Goal: Information Seeking & Learning: Learn about a topic

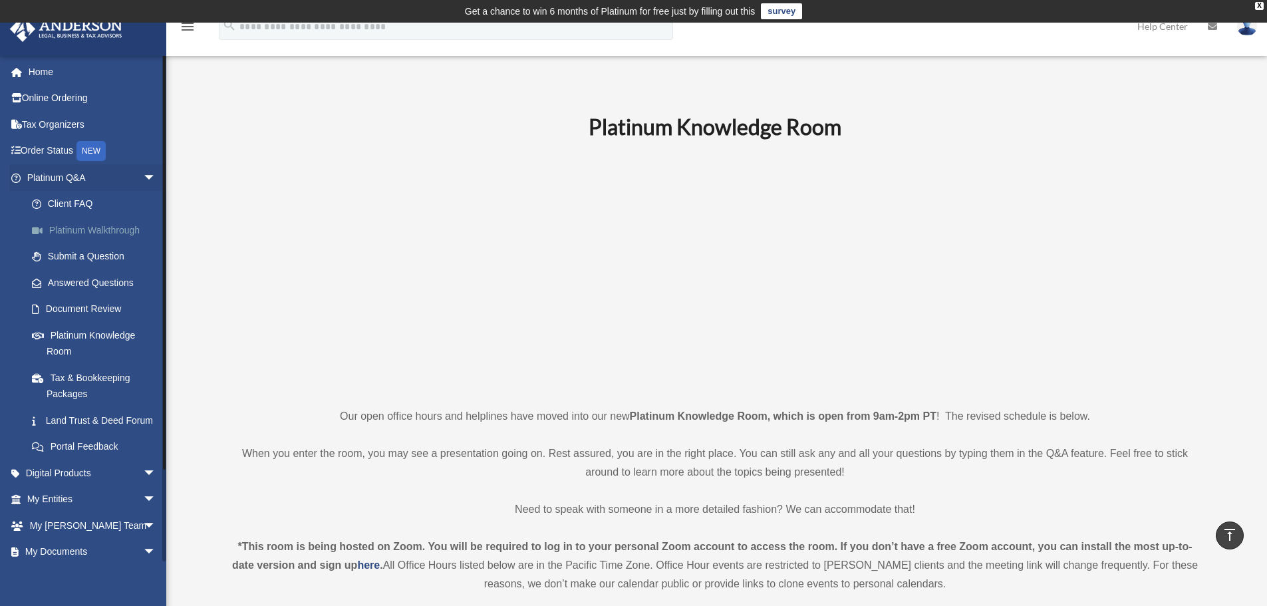
scroll to position [399, 0]
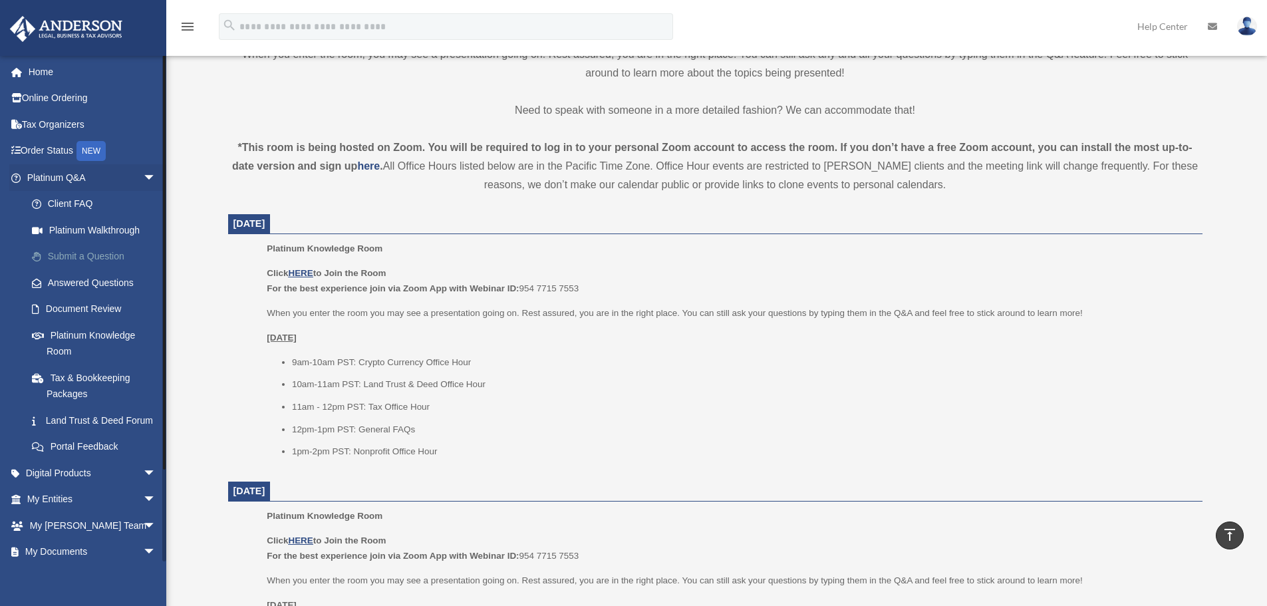
click at [72, 257] on link "Submit a Question" at bounding box center [98, 256] width 158 height 27
click at [68, 280] on link "Answered Questions" at bounding box center [98, 282] width 158 height 27
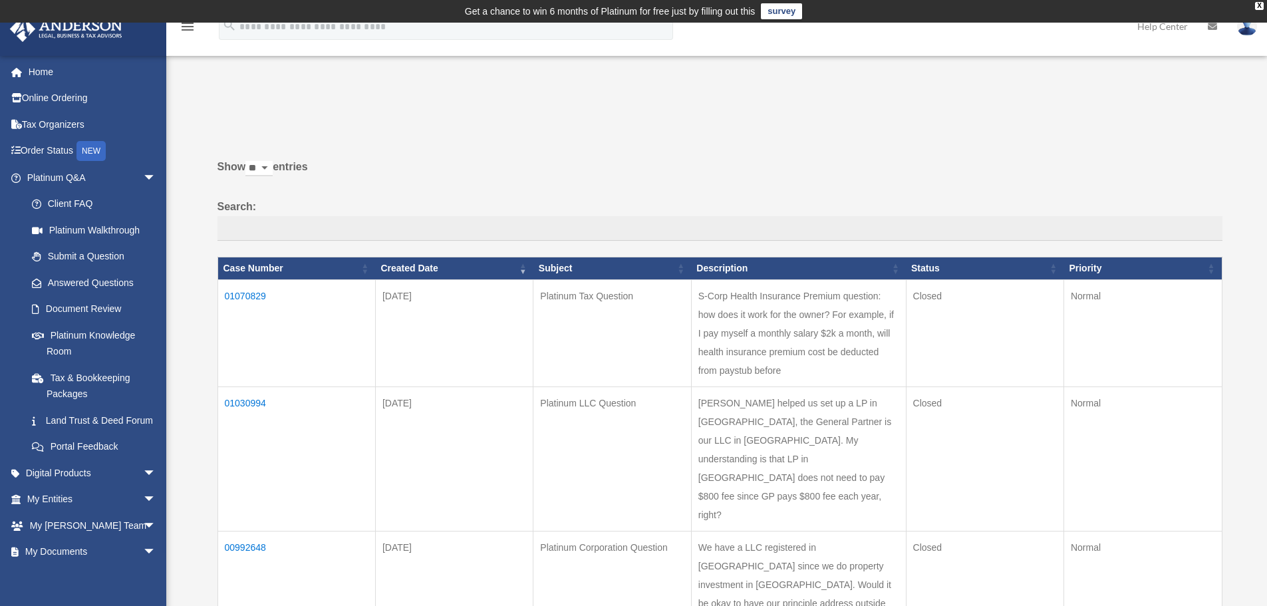
click at [253, 292] on td "01070829" at bounding box center [296, 332] width 158 height 107
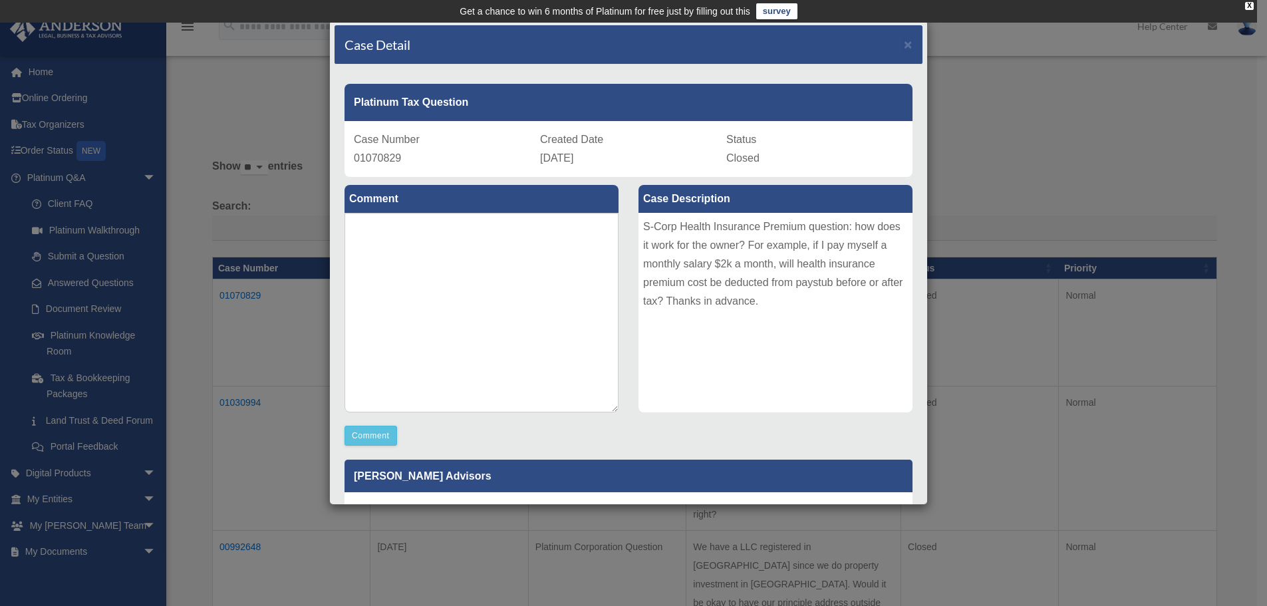
drag, startPoint x: 693, startPoint y: 45, endPoint x: 438, endPoint y: 62, distance: 256.0
click at [438, 62] on div "Case Detail ×" at bounding box center [629, 44] width 588 height 39
click at [904, 40] on span "×" at bounding box center [908, 44] width 9 height 15
